Goal: Find contact information: Find contact information

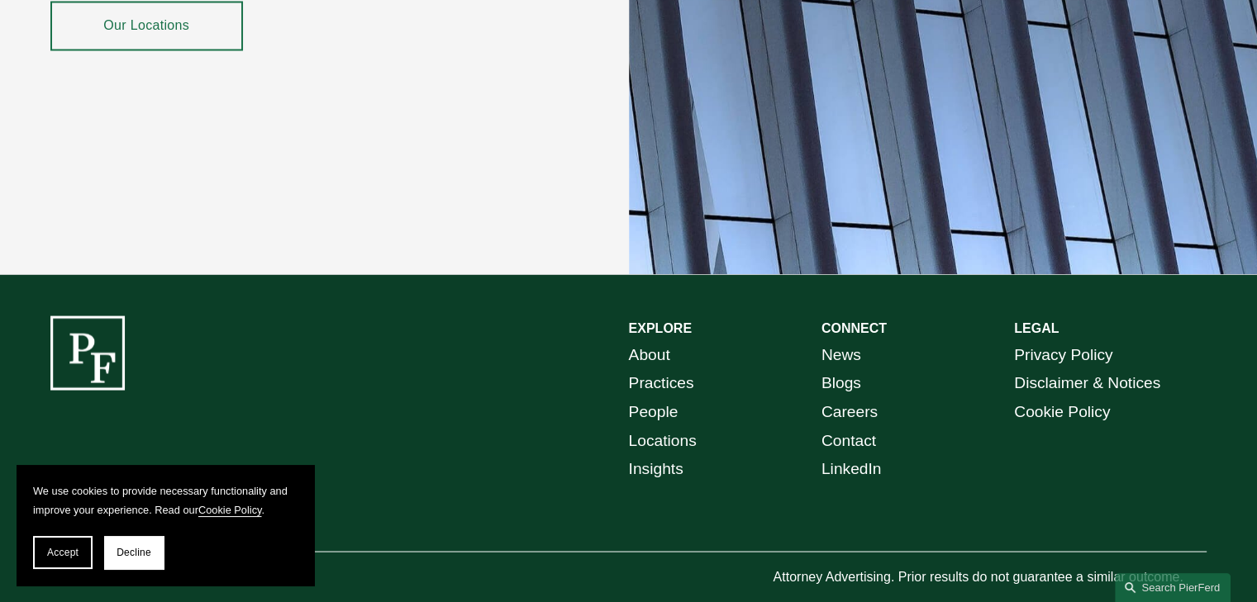
scroll to position [3025, 0]
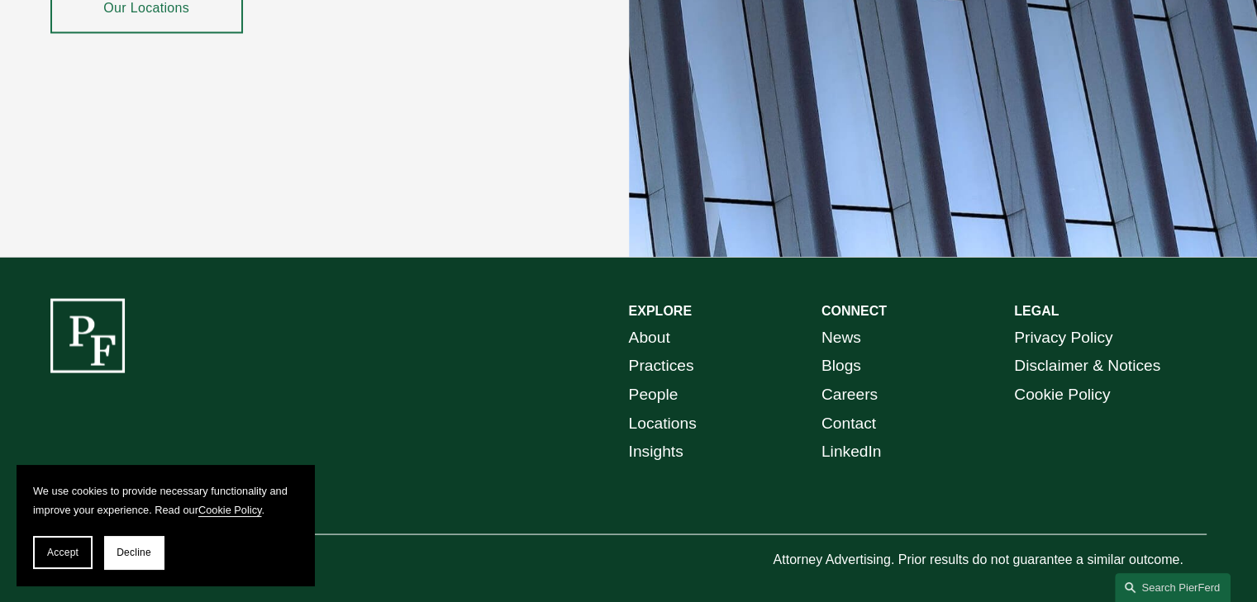
click at [674, 409] on link "Locations" at bounding box center [663, 423] width 68 height 29
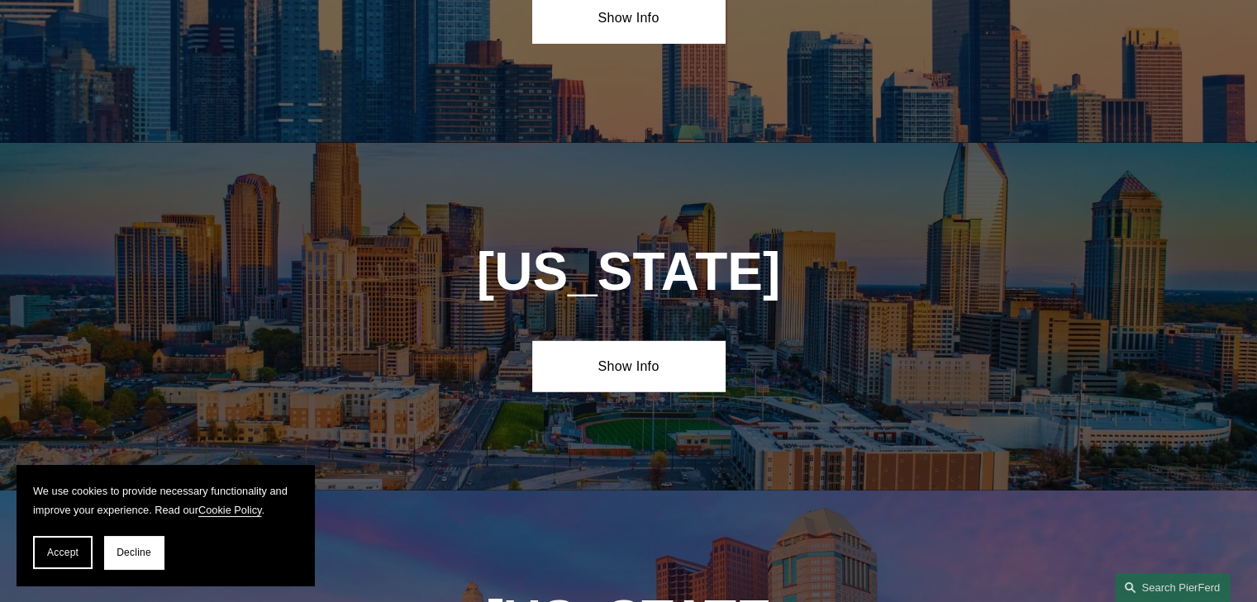
scroll to position [4515, 0]
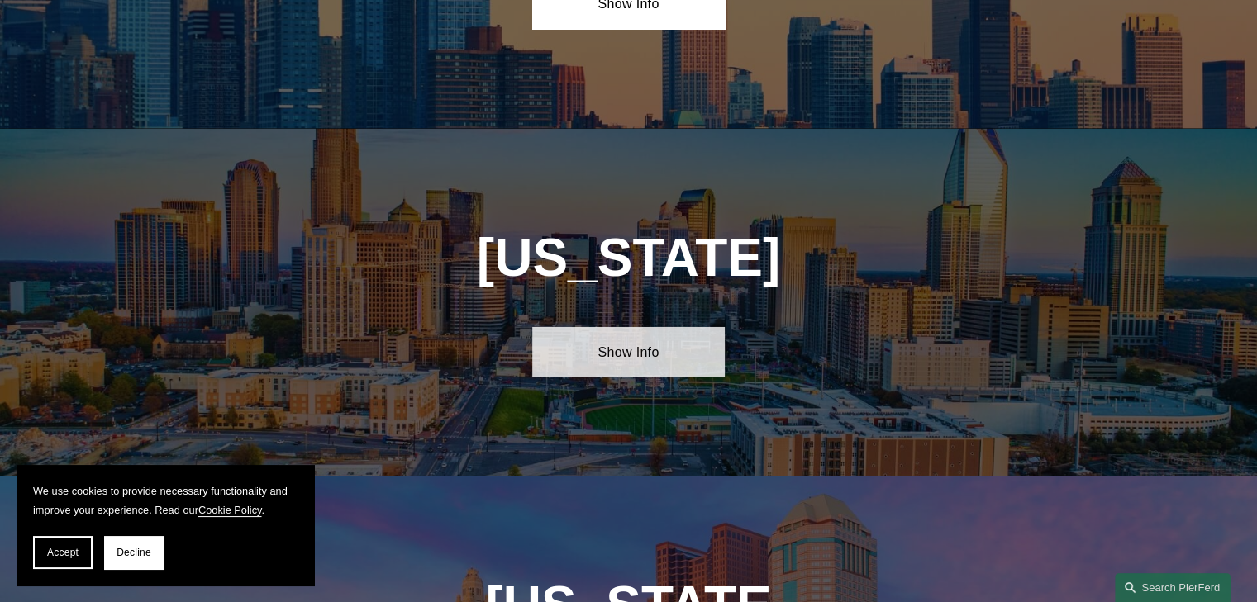
click at [652, 327] on link "Show Info" at bounding box center [628, 352] width 193 height 50
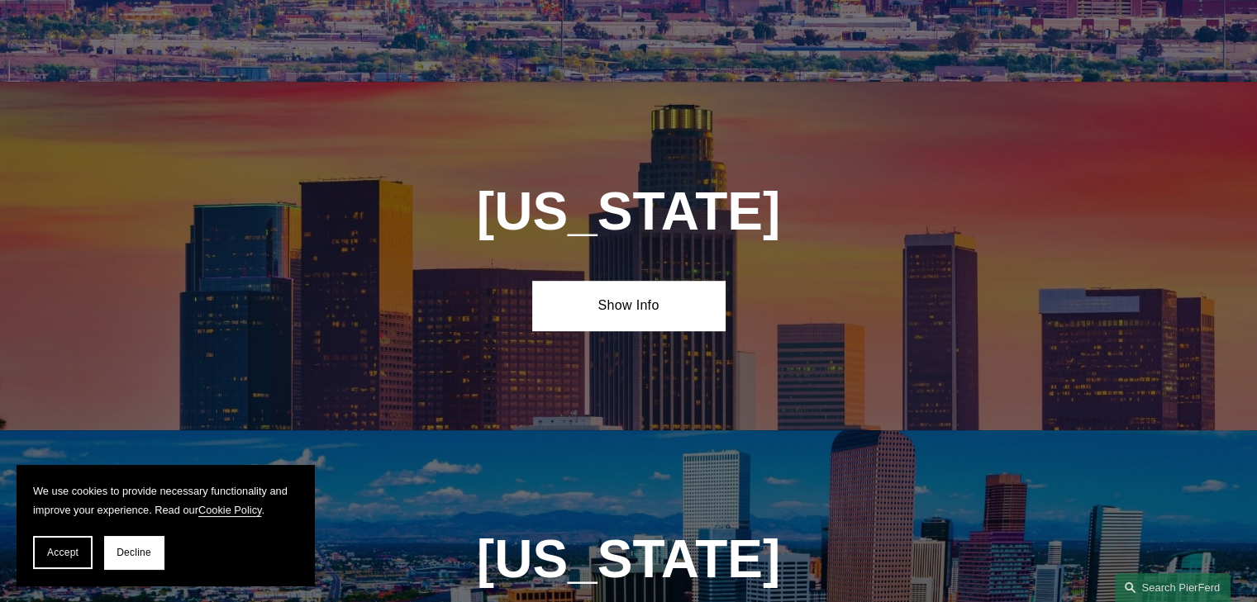
scroll to position [1015, 0]
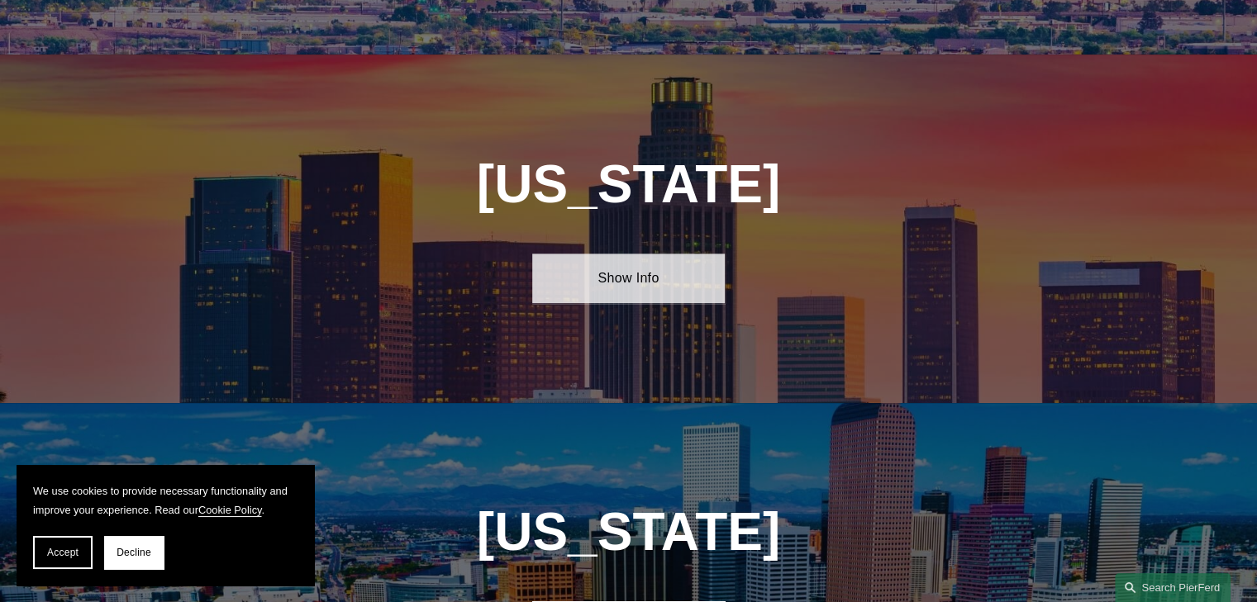
click at [622, 264] on link "Show Info" at bounding box center [628, 279] width 193 height 50
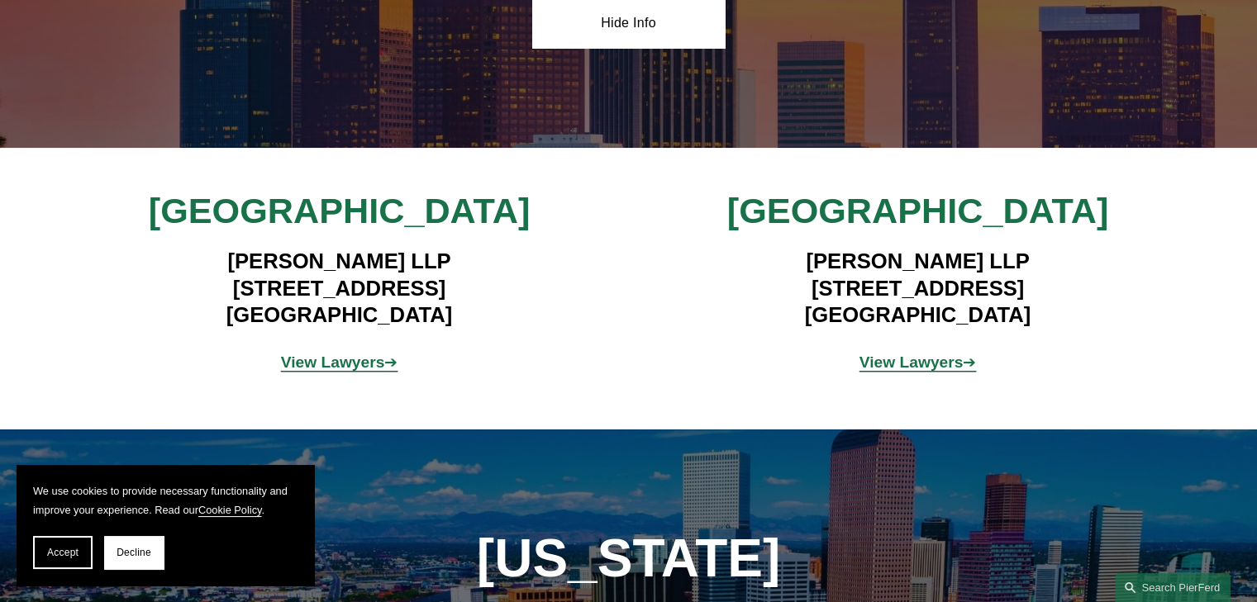
scroll to position [1298, 0]
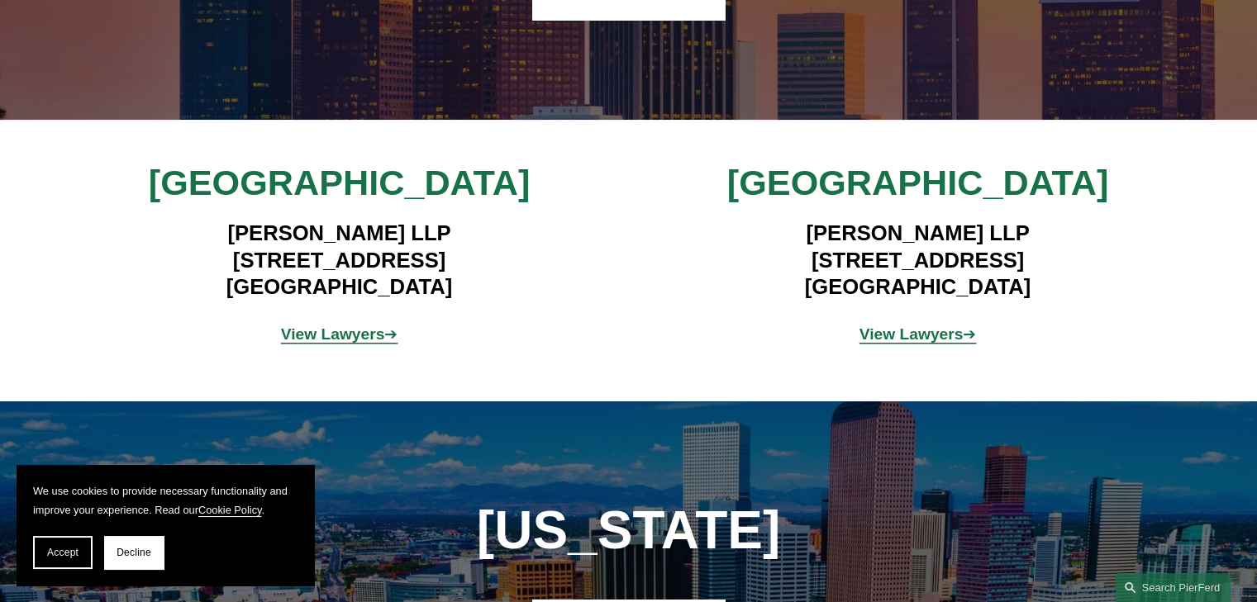
click at [909, 326] on strong "View Lawyers" at bounding box center [911, 334] width 104 height 17
